Goal: Use online tool/utility: Utilize a website feature to perform a specific function

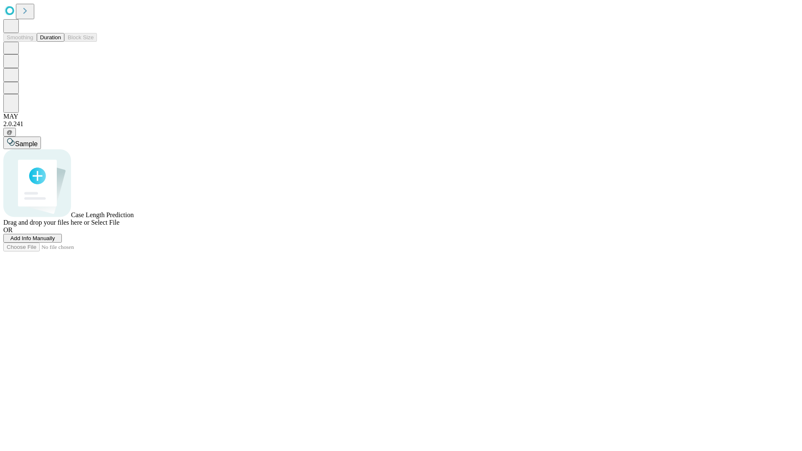
click at [61, 42] on button "Duration" at bounding box center [51, 37] width 28 height 9
click at [120, 226] on span "Select File" at bounding box center [105, 222] width 28 height 7
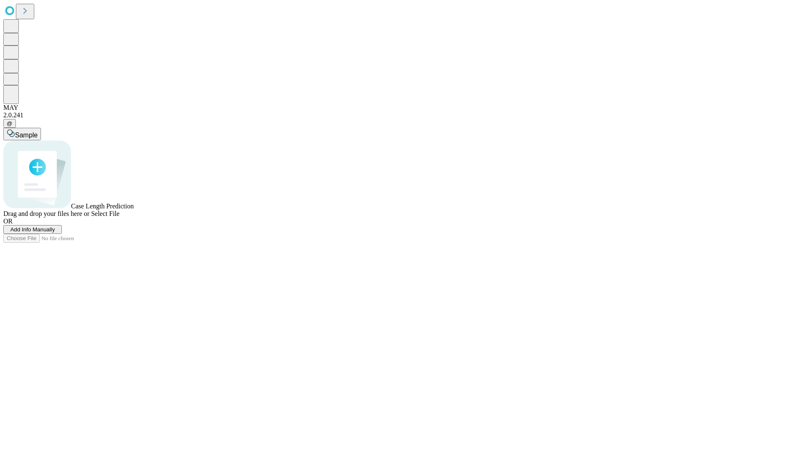
click at [120, 217] on span "Select File" at bounding box center [105, 213] width 28 height 7
